Goal: Information Seeking & Learning: Learn about a topic

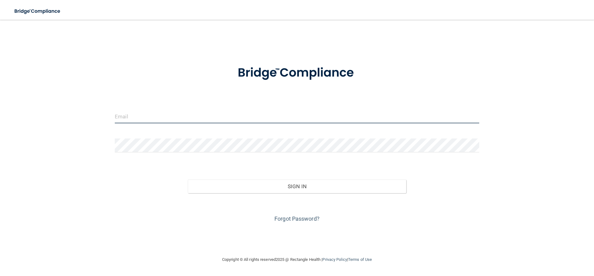
click at [176, 117] on input "email" at bounding box center [297, 116] width 364 height 14
type input "[EMAIL_ADDRESS][DOMAIN_NAME]"
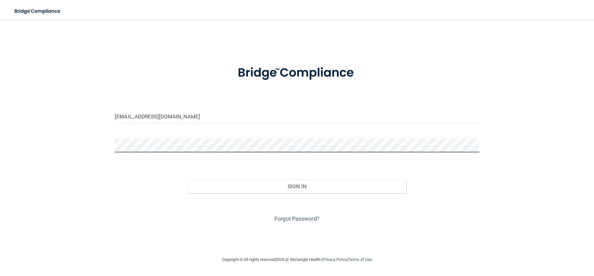
click at [188, 180] on button "Sign In" at bounding box center [297, 187] width 219 height 14
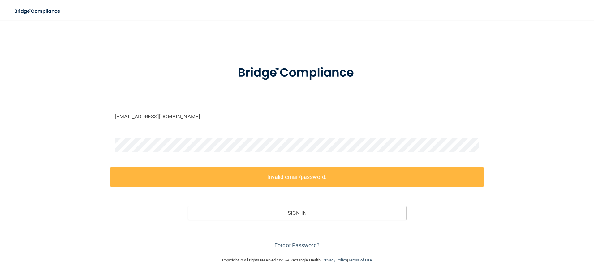
click at [78, 127] on div "[EMAIL_ADDRESS][DOMAIN_NAME] Invalid email/password. You don't have permission …" at bounding box center [296, 138] width 569 height 224
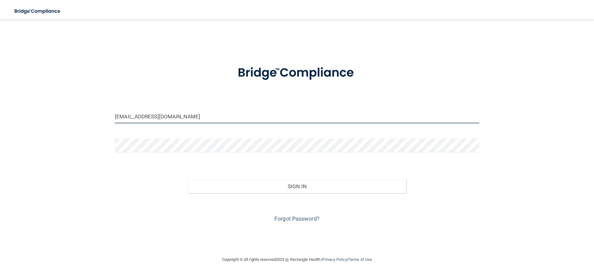
click at [206, 120] on input "[EMAIL_ADDRESS][DOMAIN_NAME]" at bounding box center [297, 116] width 364 height 14
drag, startPoint x: 203, startPoint y: 118, endPoint x: 87, endPoint y: 103, distance: 117.2
click at [87, 103] on div "[EMAIL_ADDRESS][DOMAIN_NAME] Invalid email/password. You don't have permission …" at bounding box center [296, 138] width 569 height 224
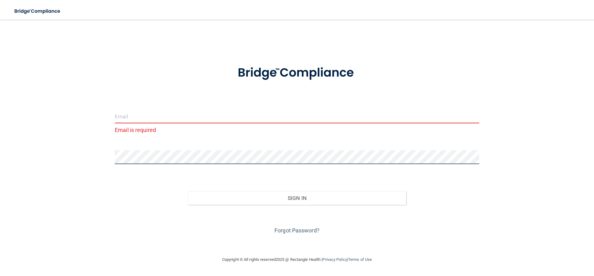
click at [93, 148] on div "Email is required Invalid email/password. You don't have permission to access t…" at bounding box center [296, 138] width 569 height 224
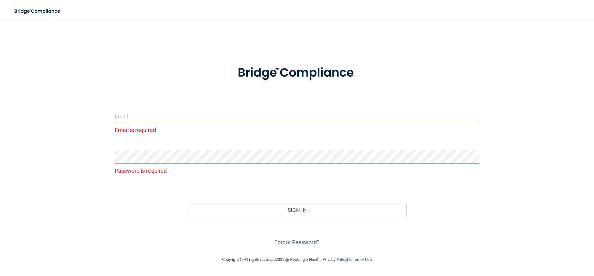
click at [116, 116] on input "email" at bounding box center [297, 116] width 364 height 14
type input "[EMAIL_ADDRESS][DOMAIN_NAME]"
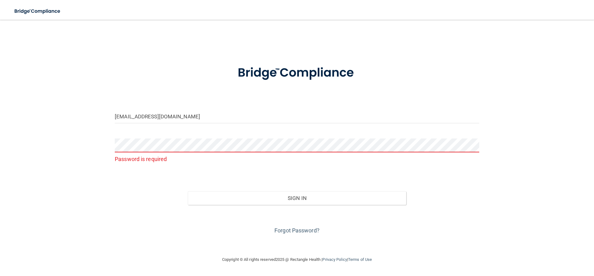
drag, startPoint x: 143, startPoint y: 137, endPoint x: 105, endPoint y: 83, distance: 65.6
click at [105, 83] on div "[EMAIL_ADDRESS][DOMAIN_NAME] Password is required Invalid email/password. You d…" at bounding box center [296, 138] width 569 height 224
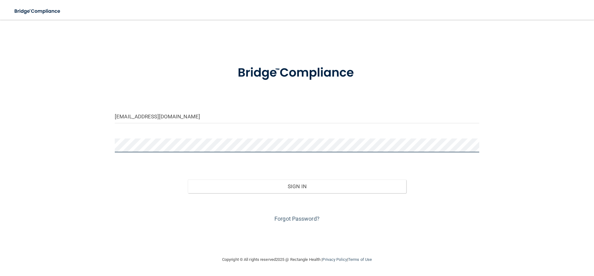
click at [188, 180] on button "Sign In" at bounding box center [297, 187] width 219 height 14
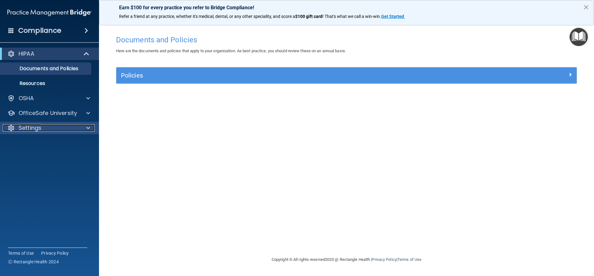
click at [83, 126] on div at bounding box center [86, 127] width 15 height 7
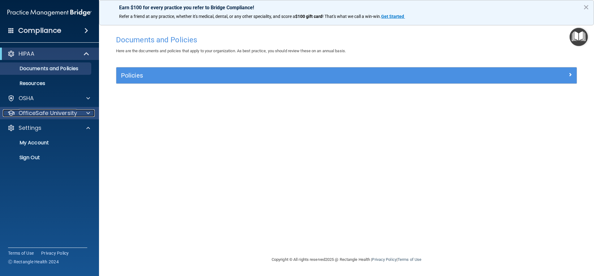
click at [65, 113] on p "OfficeSafe University" at bounding box center [48, 112] width 58 height 7
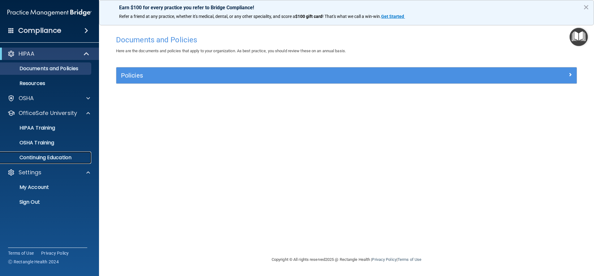
click at [49, 157] on p "Continuing Education" at bounding box center [46, 158] width 84 height 6
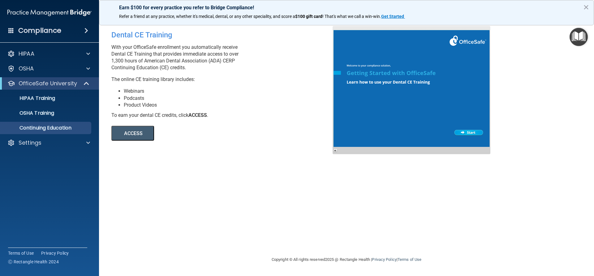
click at [140, 133] on button "ACCESS" at bounding box center [132, 133] width 43 height 15
